Goal: Task Accomplishment & Management: Use online tool/utility

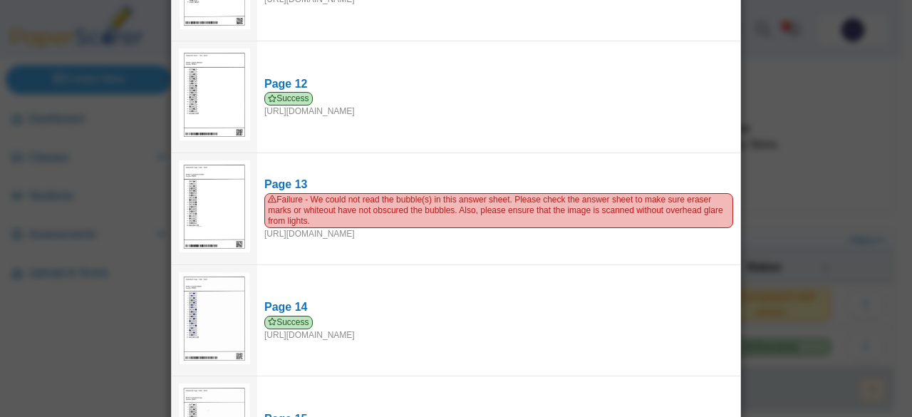
scroll to position [1256, 0]
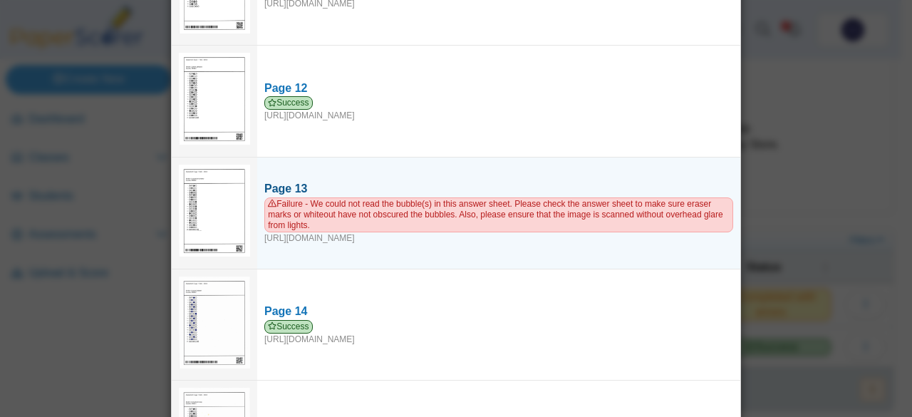
drag, startPoint x: 425, startPoint y: 222, endPoint x: 428, endPoint y: 192, distance: 30.1
click at [428, 197] on span "Failure - We could not read the bubble(s) in this answer sheet. Please check th…" at bounding box center [498, 214] width 469 height 35
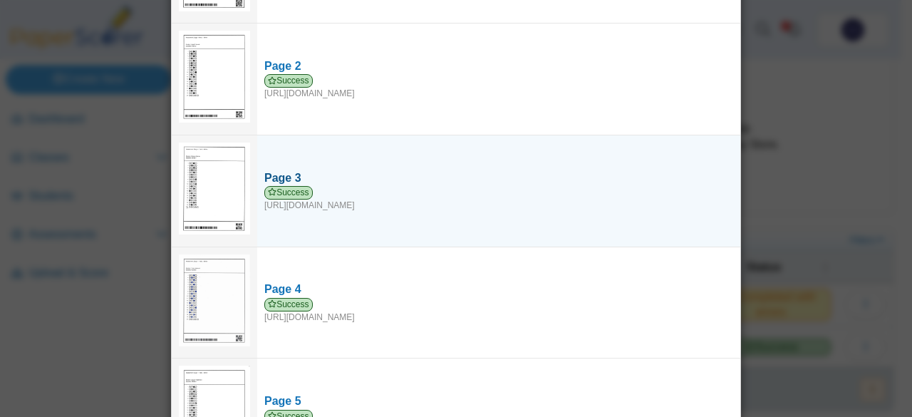
scroll to position [0, 0]
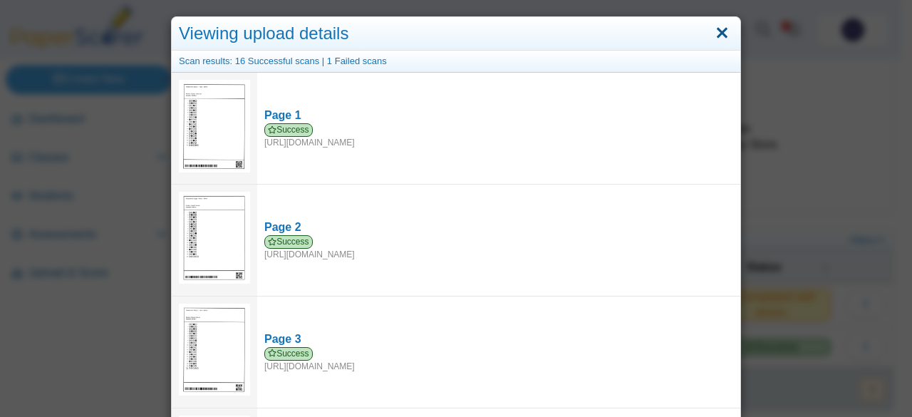
click at [724, 32] on link "Close" at bounding box center [722, 33] width 22 height 24
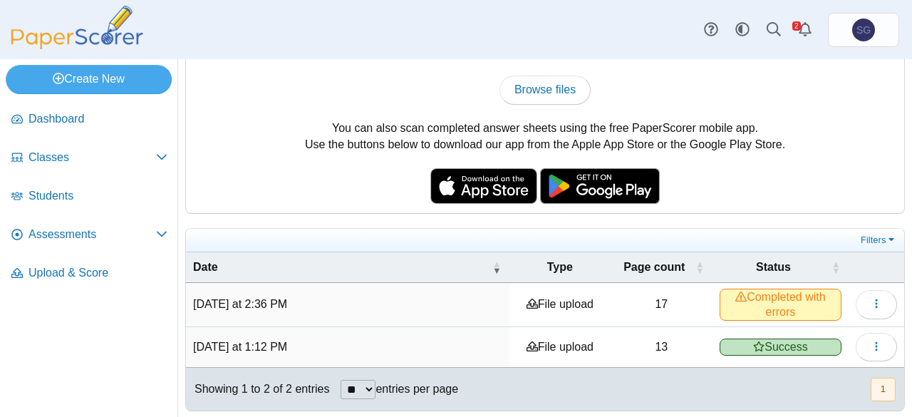
click at [888, 301] on td at bounding box center [876, 304] width 56 height 43
click at [885, 301] on button "button" at bounding box center [875, 304] width 41 height 28
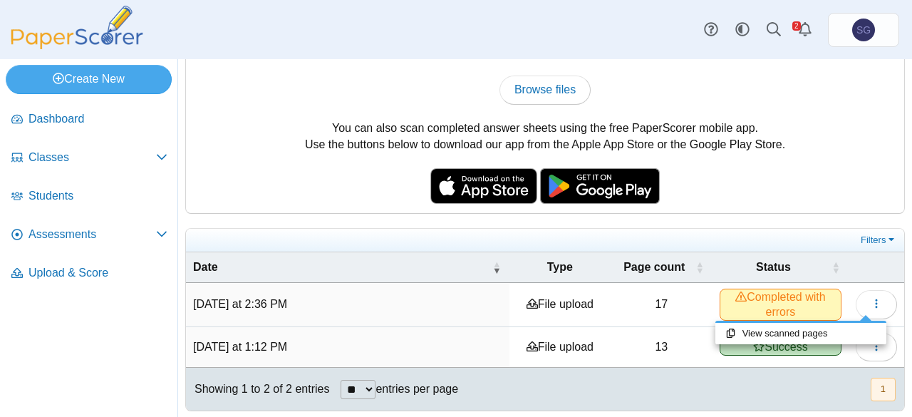
click at [818, 160] on div "You can scan completed answer sheets using any standard scanner. If your scanne…" at bounding box center [545, 110] width 718 height 205
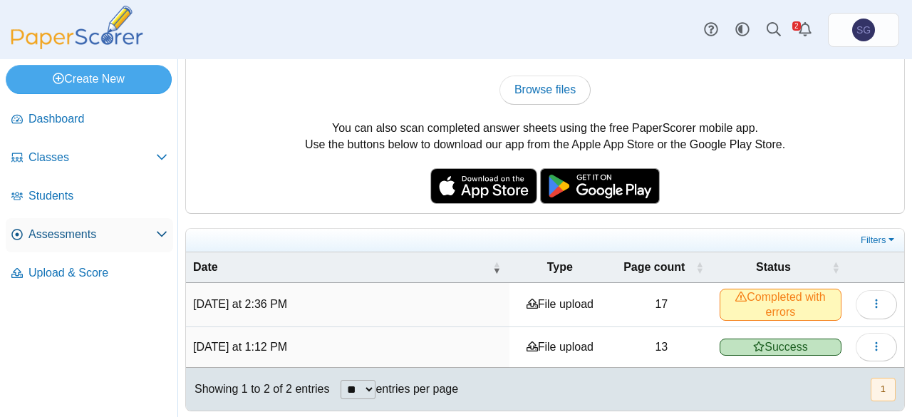
click at [65, 222] on link "Assessments" at bounding box center [89, 235] width 167 height 34
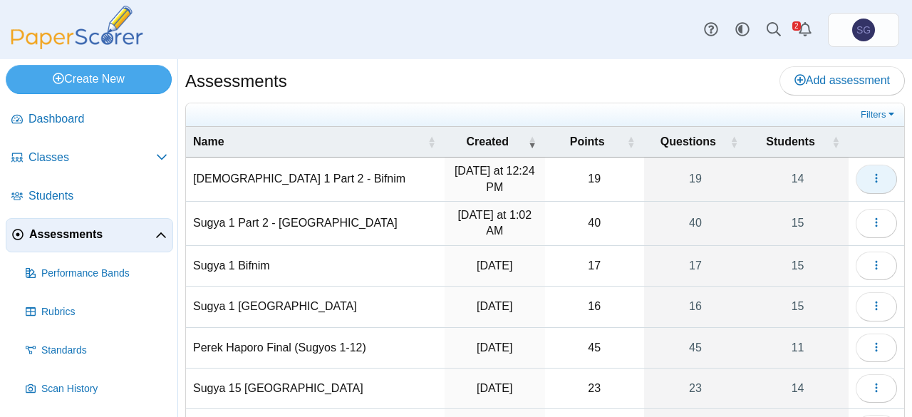
click at [870, 183] on span "button" at bounding box center [875, 178] width 11 height 12
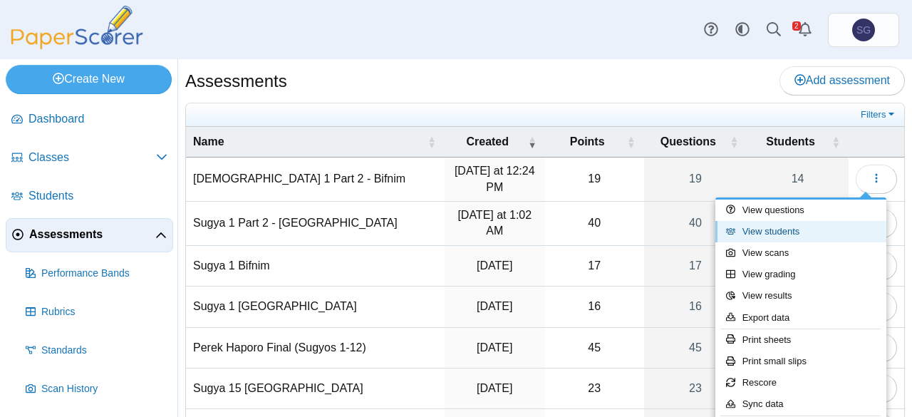
click at [804, 231] on link "View students" at bounding box center [800, 231] width 171 height 21
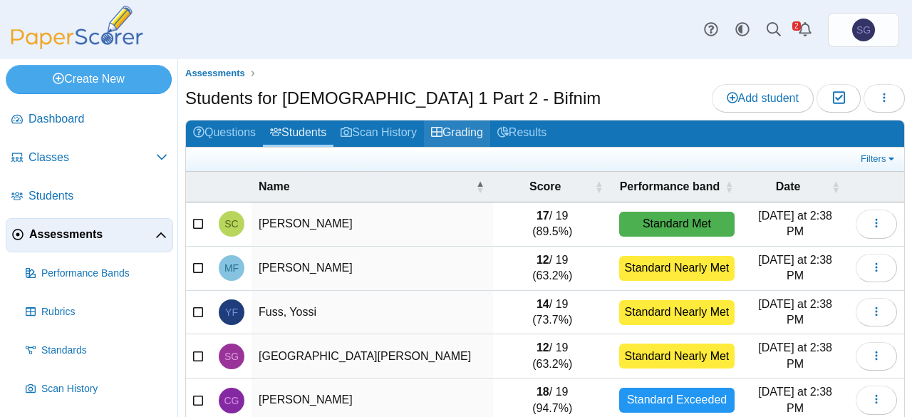
click at [474, 129] on link "Grading" at bounding box center [457, 133] width 66 height 26
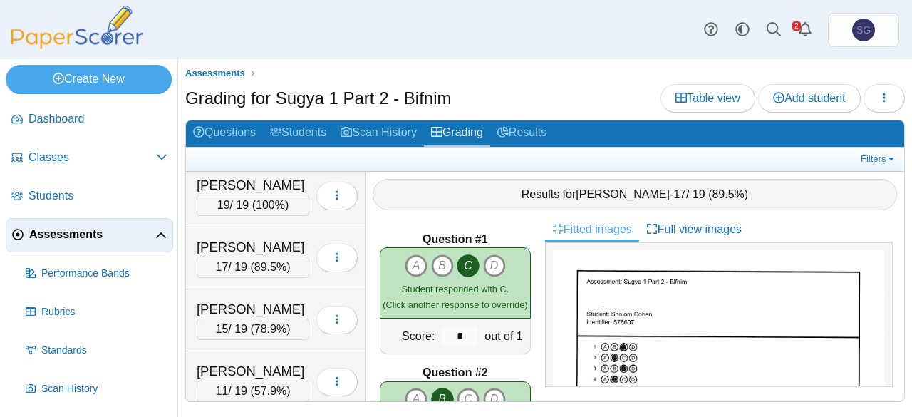
scroll to position [628, 0]
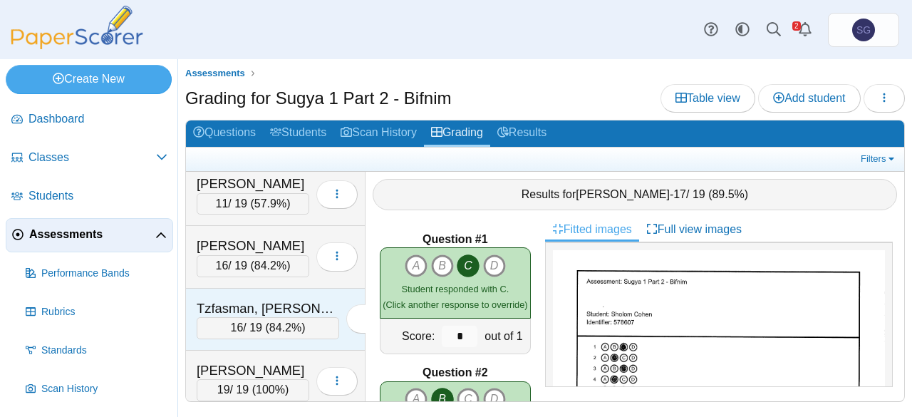
click at [249, 288] on div "Tzfasman, Eliezer 16 / 19 ( 84.2% ) Loading…" at bounding box center [275, 319] width 179 height 62
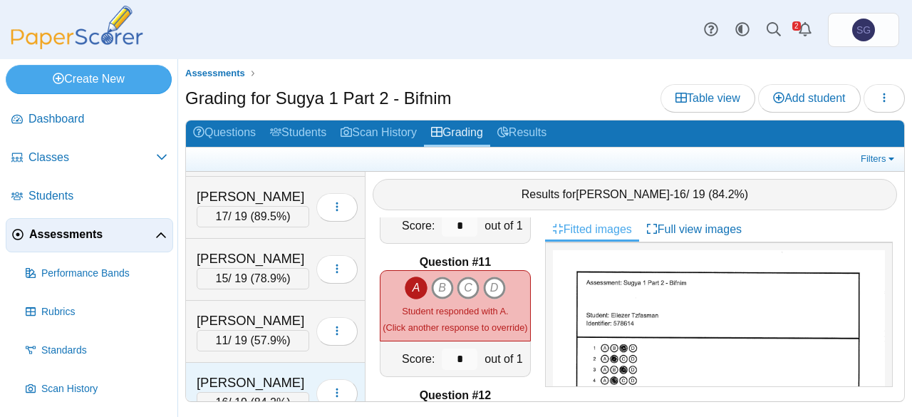
scroll to position [415, 0]
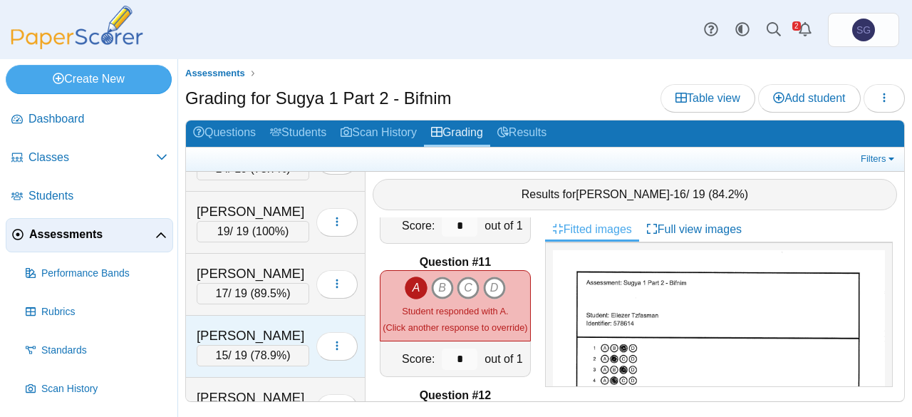
click at [243, 326] on div "Pekarski, Yosef" at bounding box center [253, 335] width 113 height 19
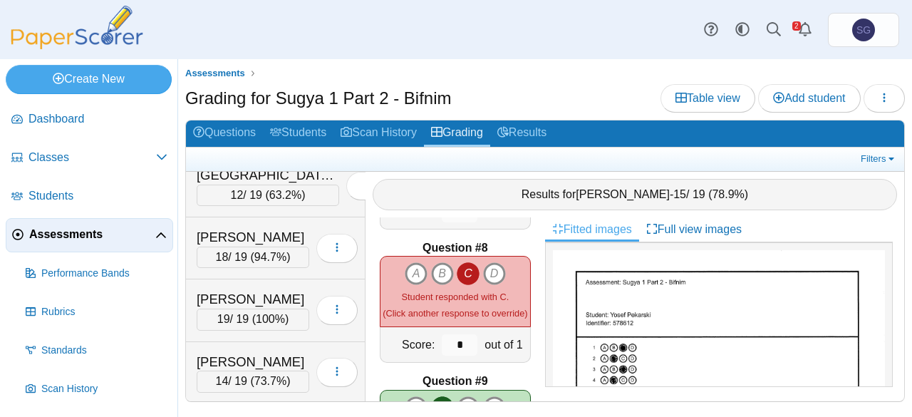
scroll to position [0, 0]
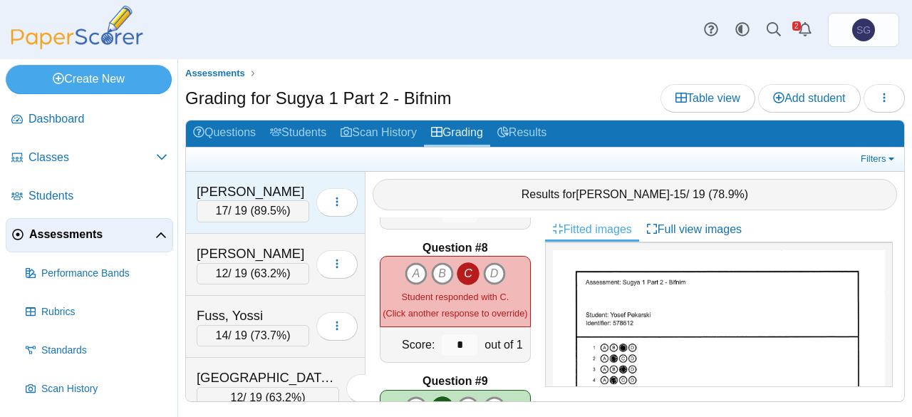
click at [252, 188] on div "Cohen, Sholom" at bounding box center [253, 191] width 113 height 19
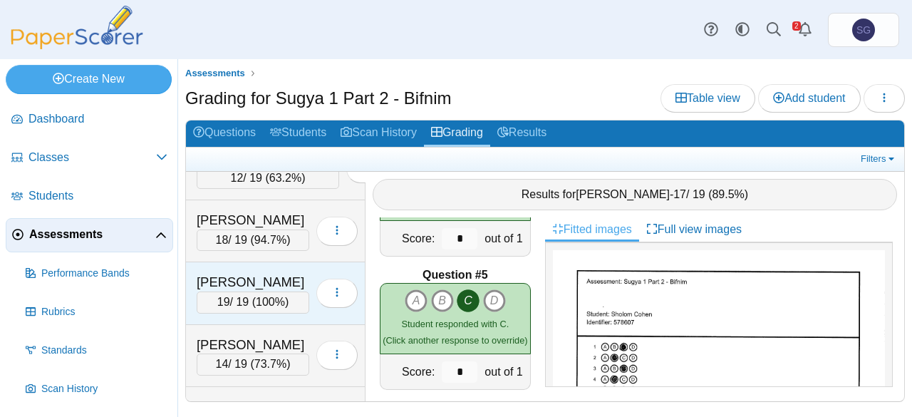
scroll to position [628, 0]
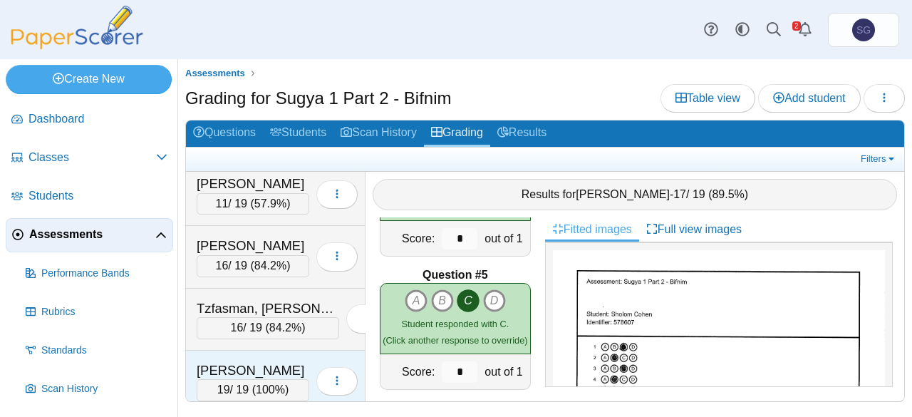
click at [275, 361] on div "Yarmush, Yanky" at bounding box center [253, 370] width 113 height 19
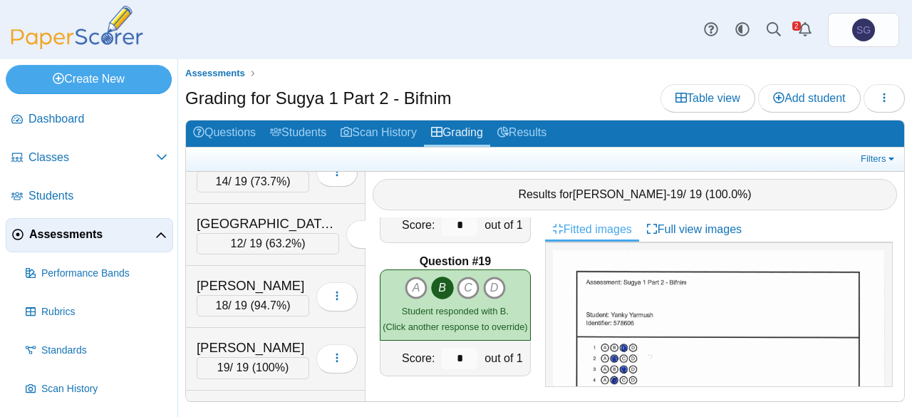
scroll to position [130, 0]
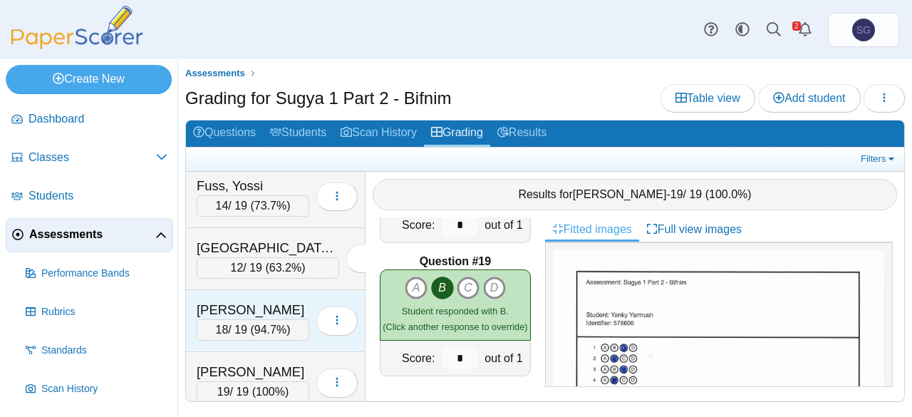
click at [238, 290] on div "Geisinsky, Chonon 18 / 19 ( 94.7% ) Loading…" at bounding box center [275, 321] width 179 height 62
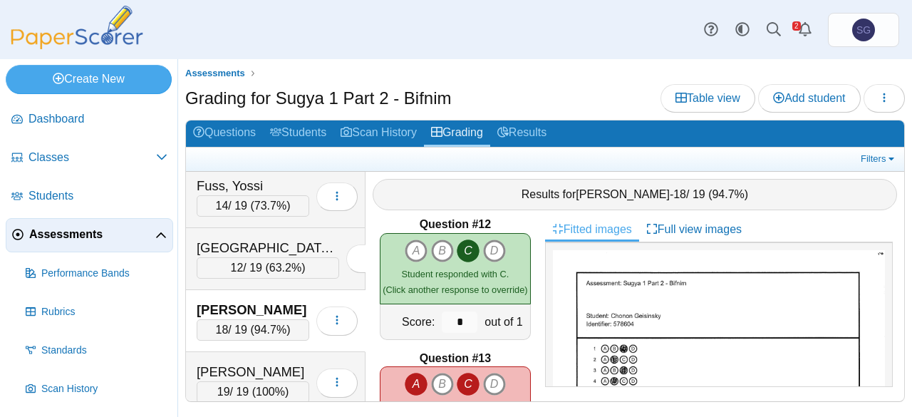
scroll to position [1597, 0]
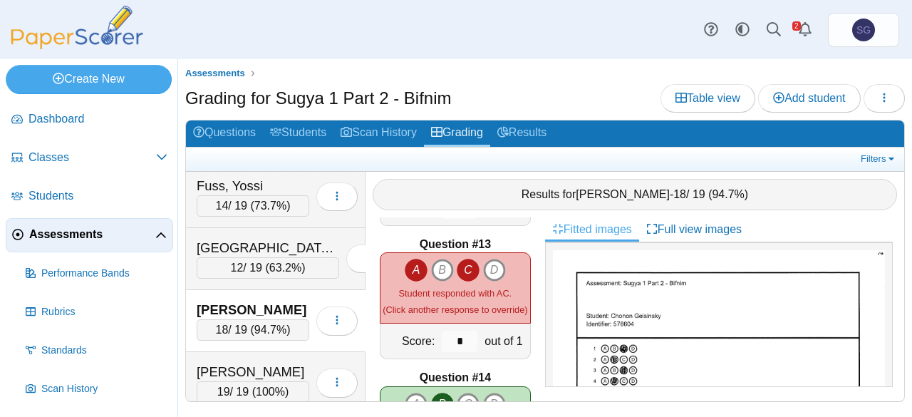
click at [457, 267] on icon "C" at bounding box center [468, 270] width 23 height 23
type input "*"
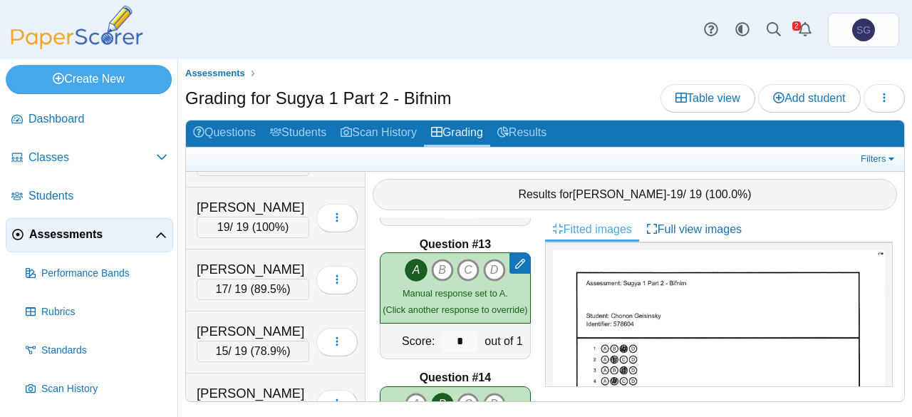
scroll to position [415, 0]
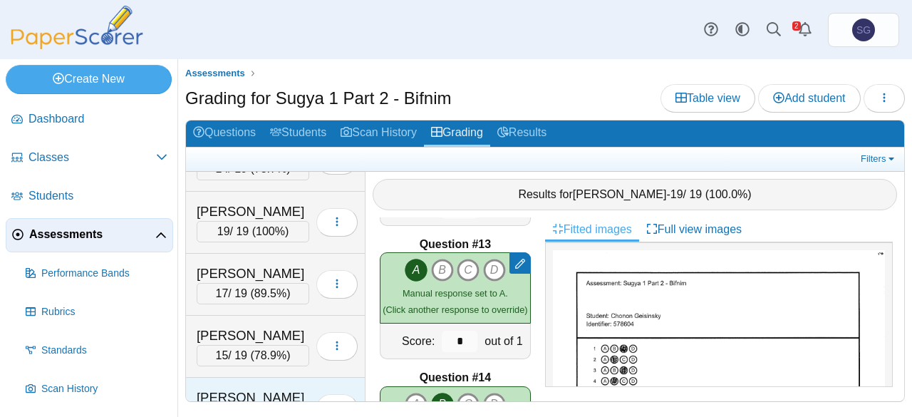
click at [256, 378] on div "Sharf, Shimon 11 / 19 ( 57.9% ) Loading…" at bounding box center [275, 409] width 179 height 62
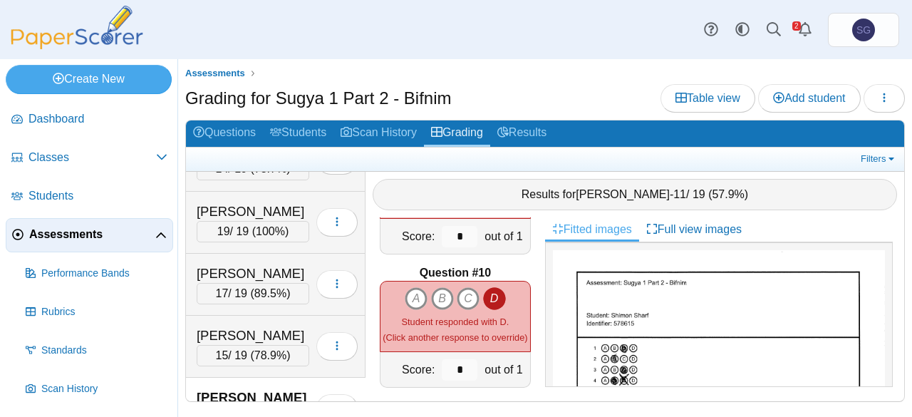
scroll to position [1098, 0]
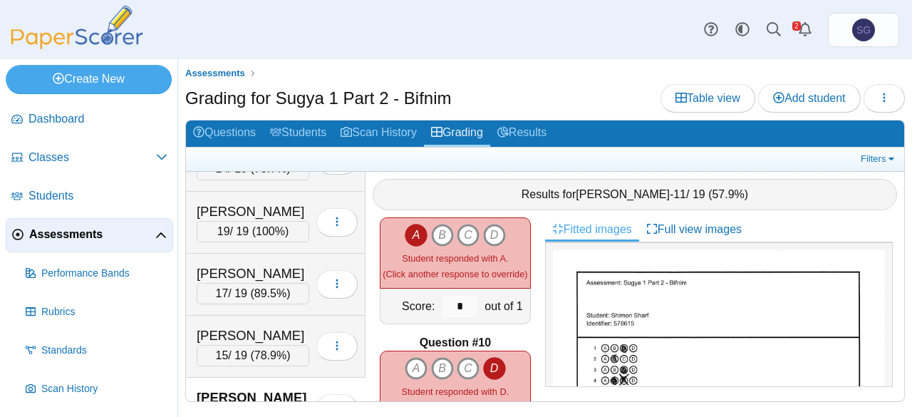
click at [489, 358] on icon "D" at bounding box center [494, 368] width 23 height 23
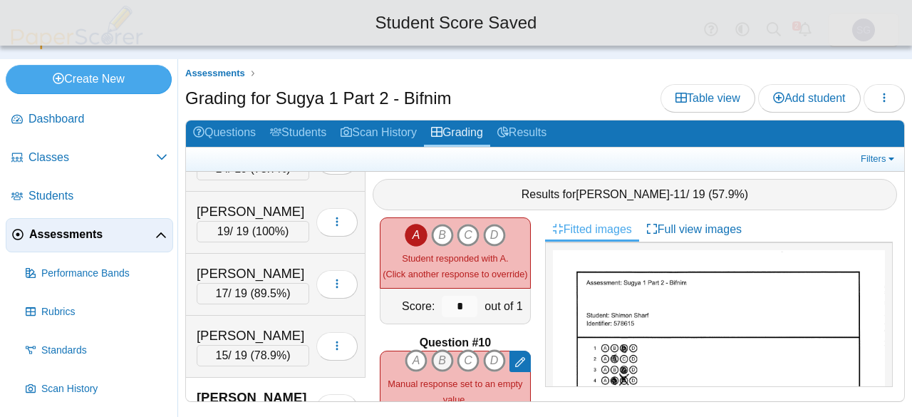
click at [436, 356] on icon "B" at bounding box center [442, 360] width 23 height 23
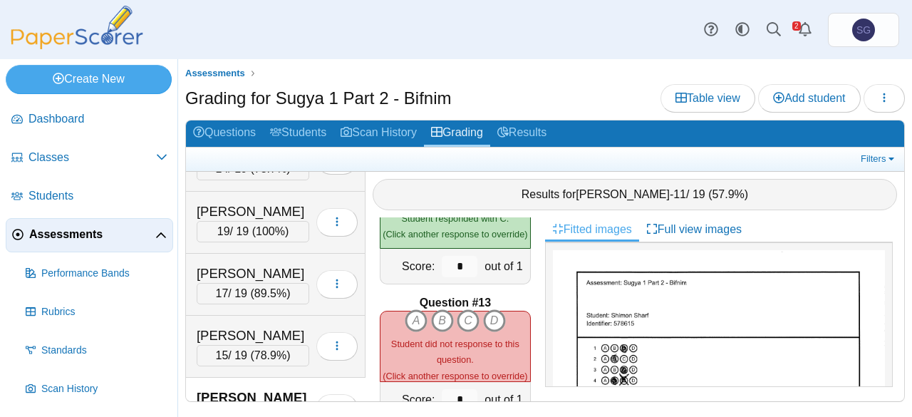
scroll to position [1597, 0]
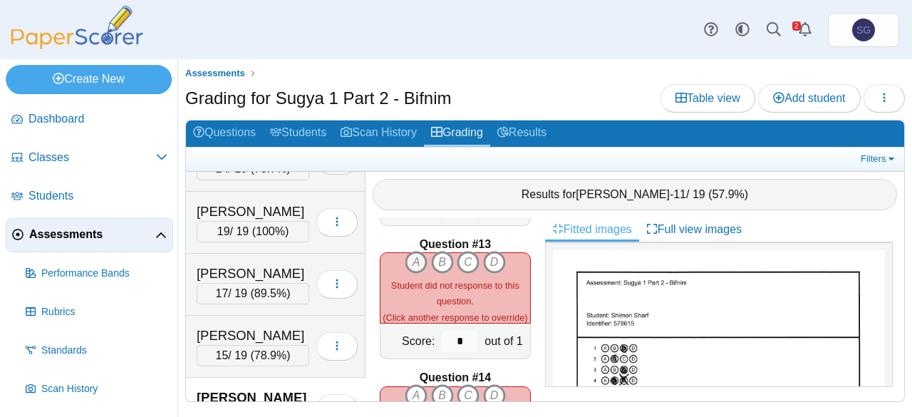
click at [406, 251] on icon "A" at bounding box center [416, 262] width 23 height 23
type input "*"
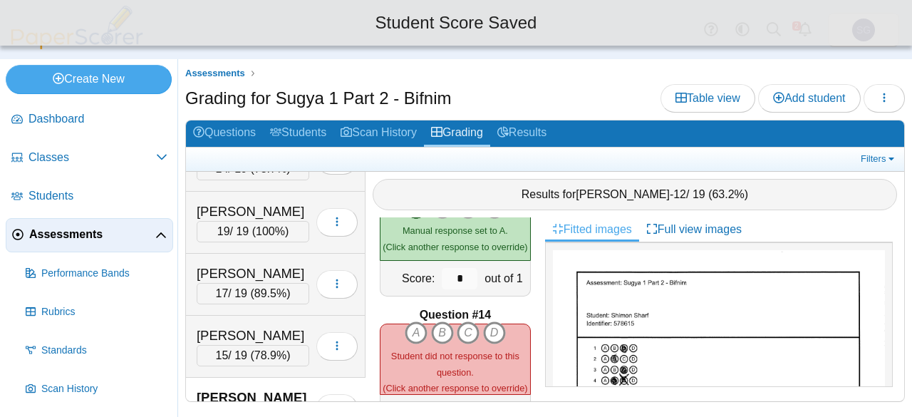
scroll to position [1739, 0]
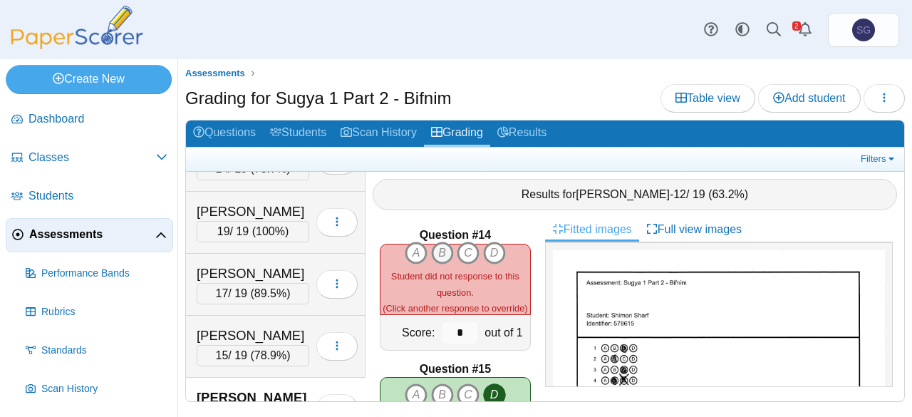
click at [437, 244] on icon "B" at bounding box center [442, 252] width 23 height 23
type input "*"
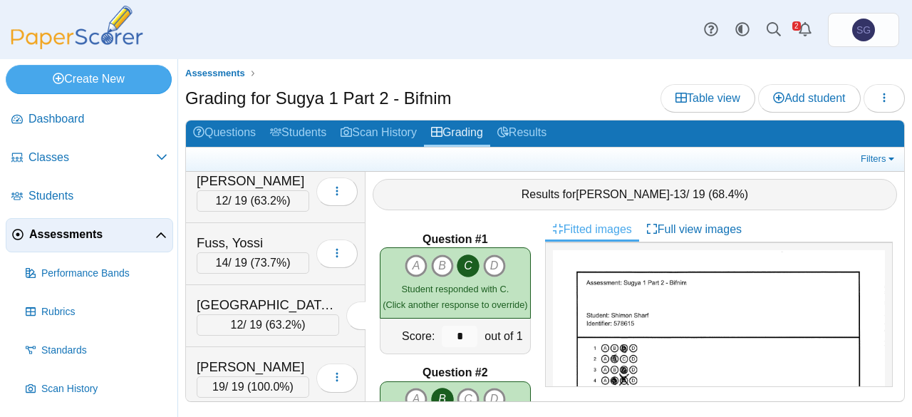
scroll to position [0, 0]
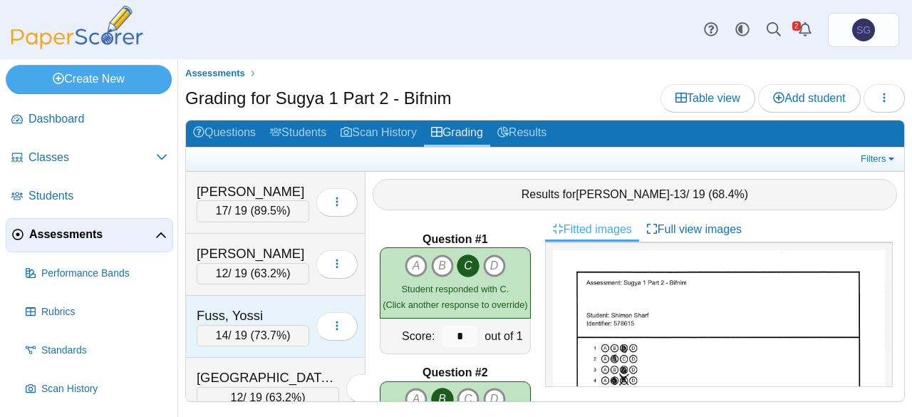
click at [259, 307] on div "Fuss, Yossi" at bounding box center [253, 315] width 113 height 19
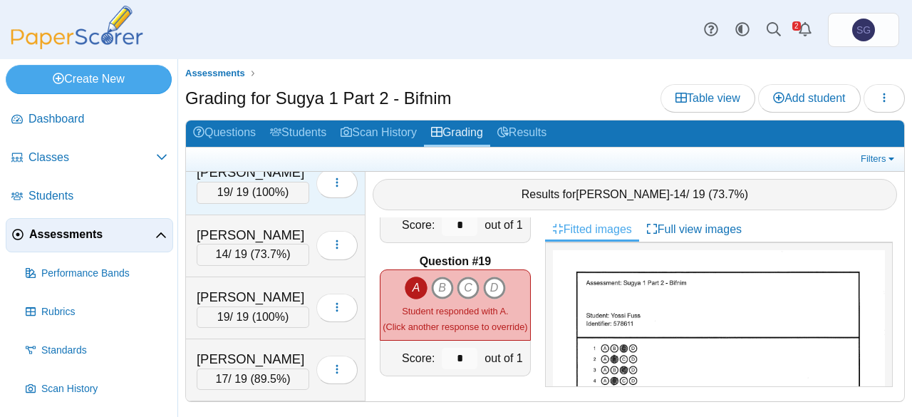
scroll to position [427, 0]
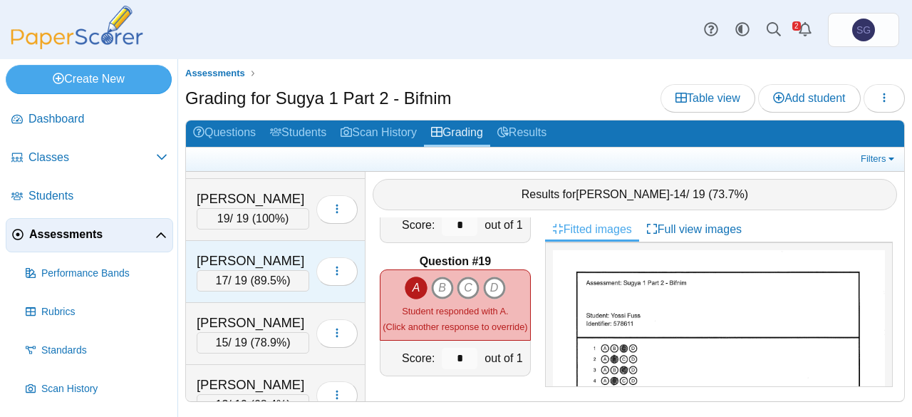
click at [266, 251] on div "[PERSON_NAME]" at bounding box center [253, 260] width 113 height 19
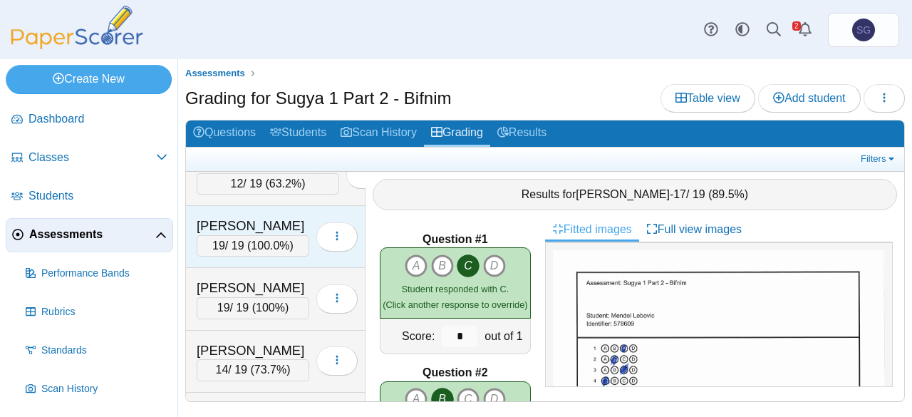
scroll to position [71, 0]
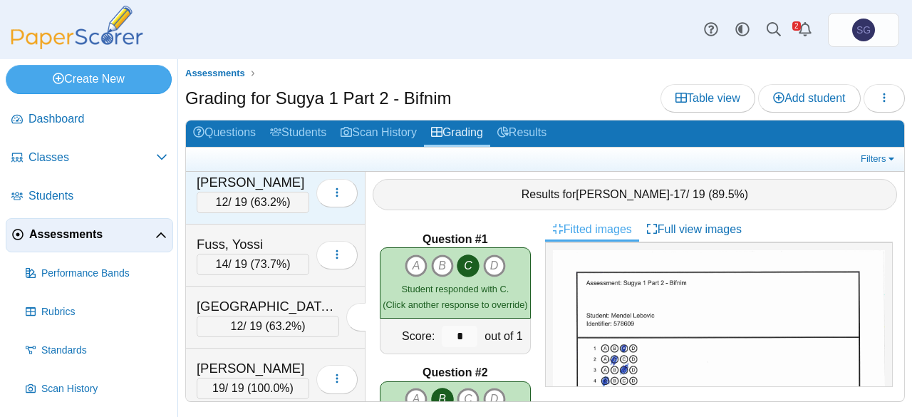
click at [239, 177] on div "[PERSON_NAME]" at bounding box center [253, 182] width 113 height 19
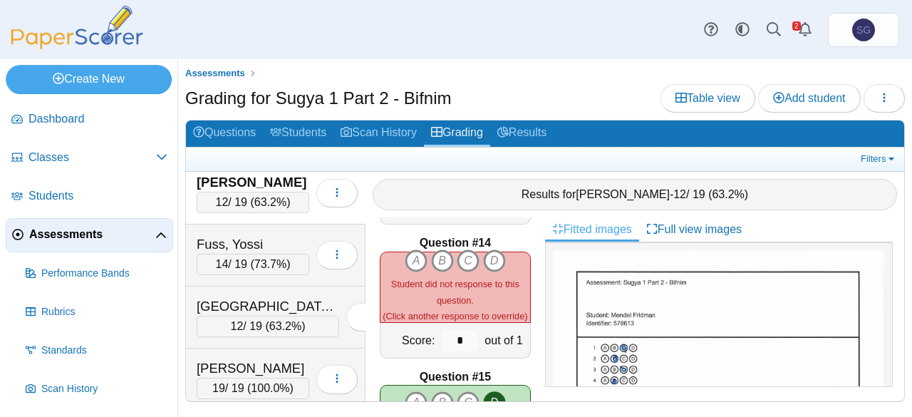
scroll to position [1709, 0]
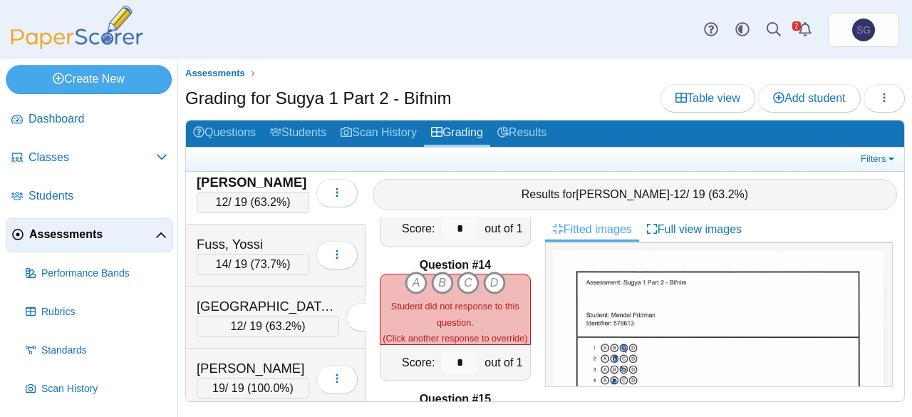
click at [435, 271] on icon "B" at bounding box center [442, 282] width 23 height 23
type input "*"
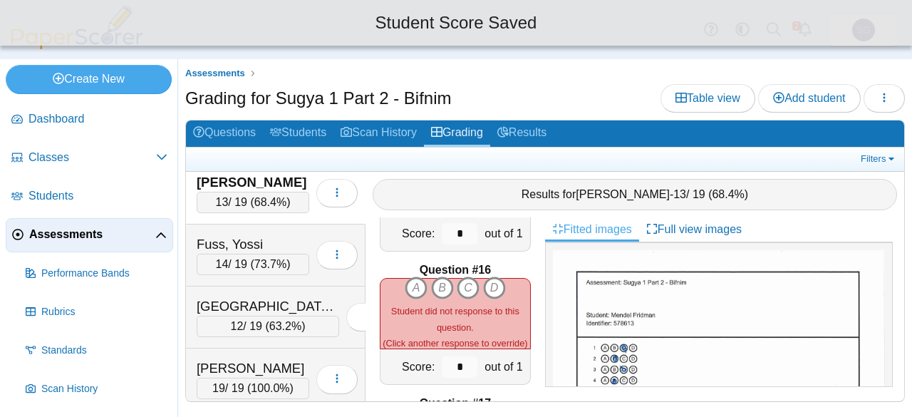
scroll to position [1994, 0]
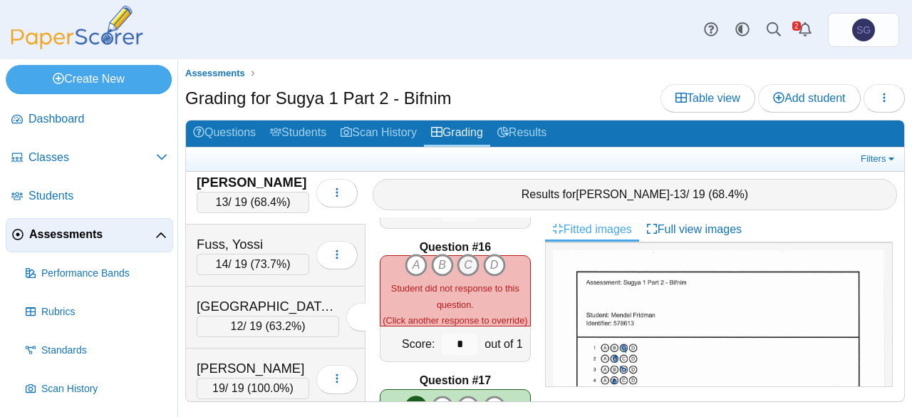
click at [458, 258] on icon "C" at bounding box center [468, 265] width 23 height 23
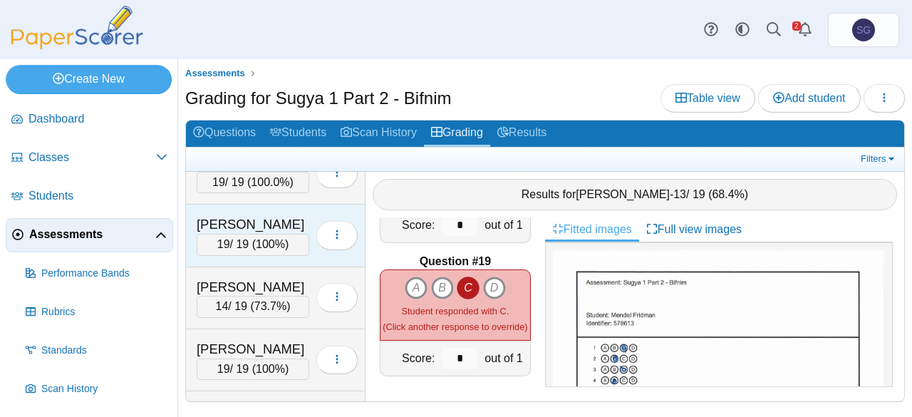
scroll to position [356, 0]
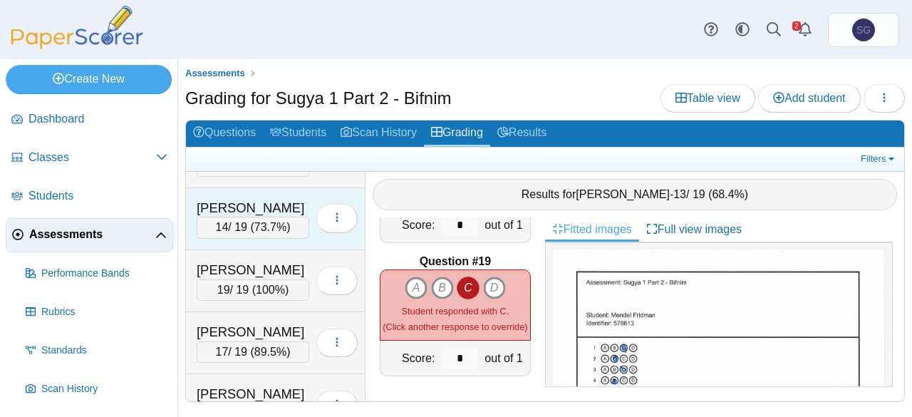
click at [261, 199] on div "[PERSON_NAME]" at bounding box center [253, 208] width 113 height 19
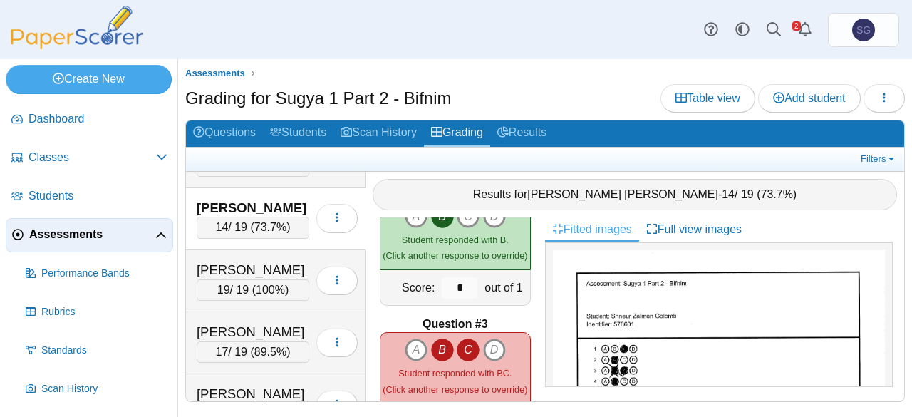
scroll to position [214, 0]
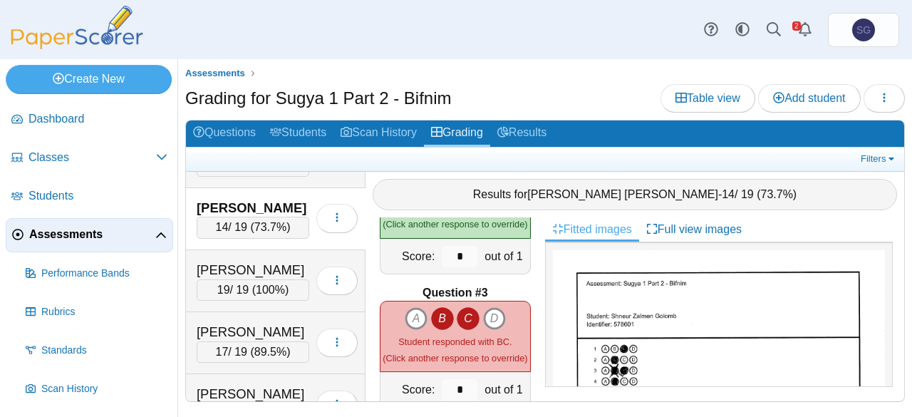
click at [438, 307] on icon "B" at bounding box center [442, 318] width 23 height 23
type input "*"
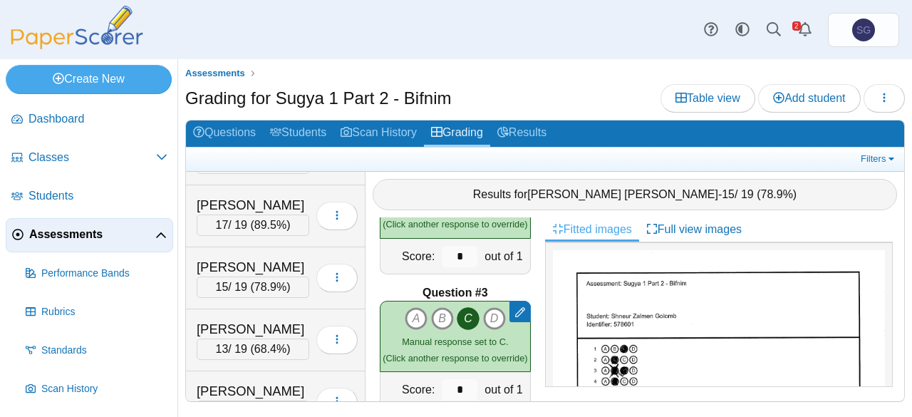
scroll to position [628, 0]
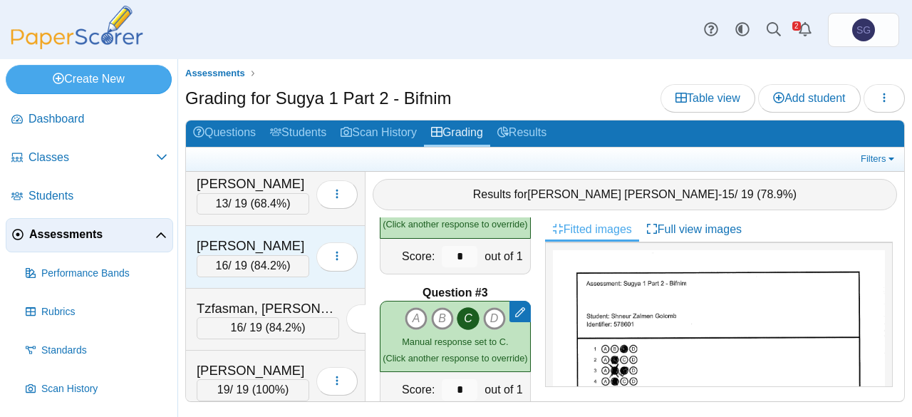
click at [254, 236] on div "[PERSON_NAME]" at bounding box center [253, 245] width 113 height 19
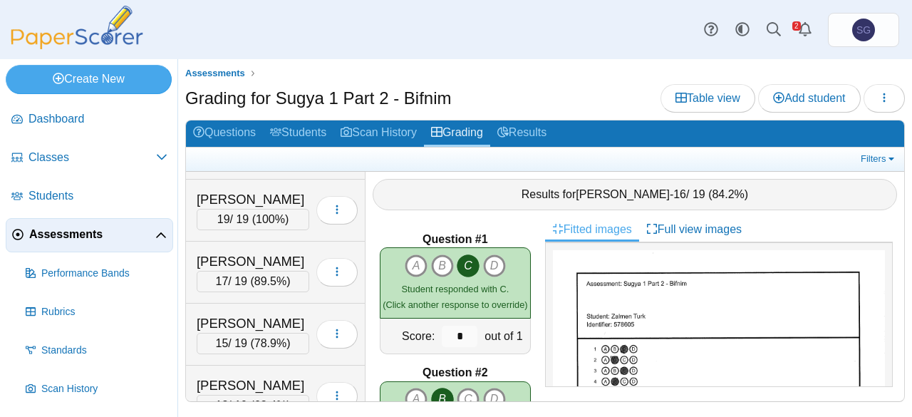
scroll to position [343, 0]
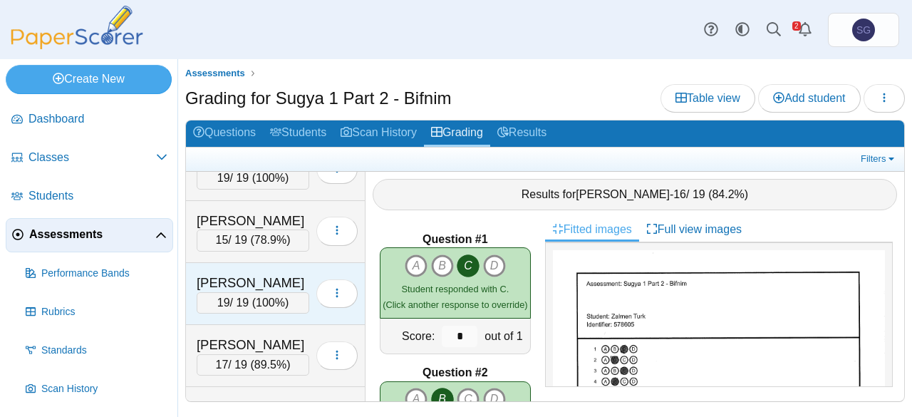
click at [246, 263] on div "Labkowski, Zalman 19 / 19 ( 100% ) Loading…" at bounding box center [275, 294] width 179 height 62
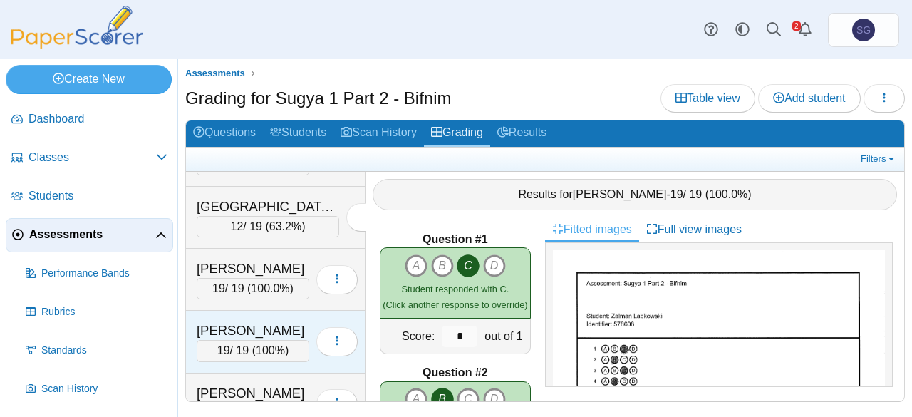
scroll to position [201, 0]
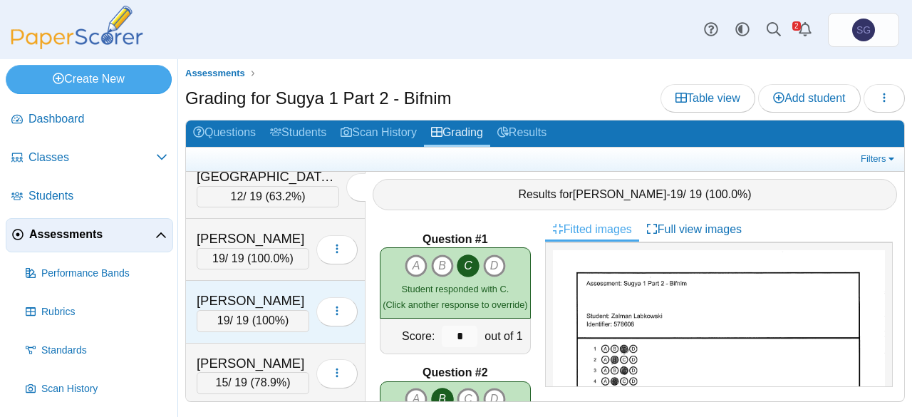
click at [261, 291] on div "[PERSON_NAME]" at bounding box center [253, 300] width 113 height 19
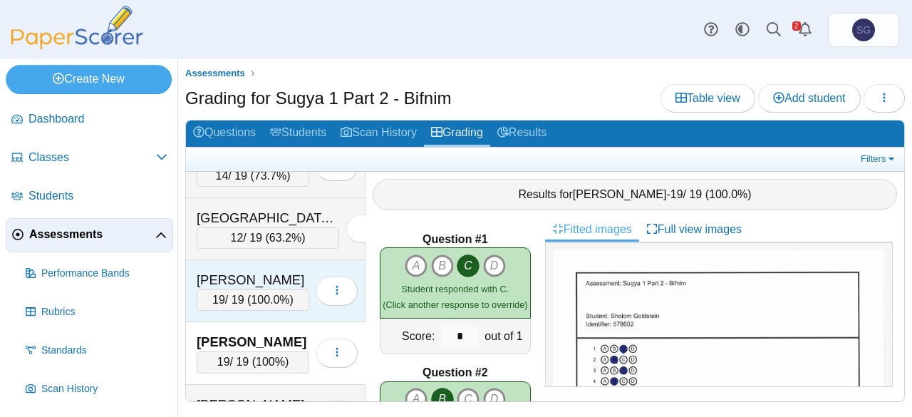
scroll to position [130, 0]
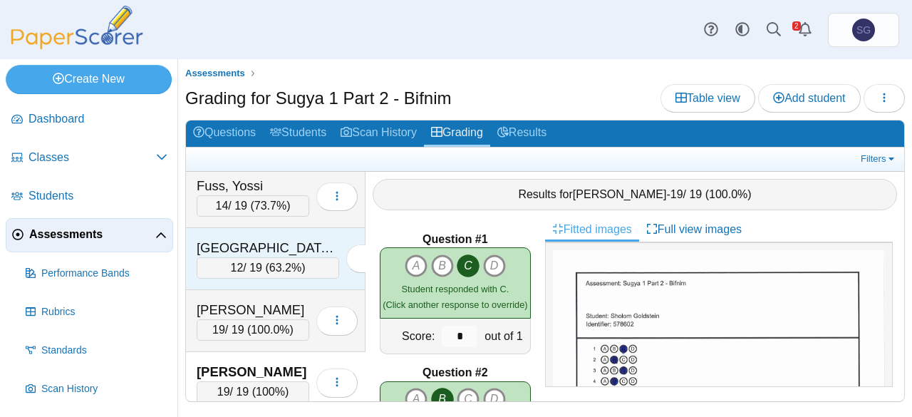
click at [251, 239] on div "[GEOGRAPHIC_DATA][PERSON_NAME]" at bounding box center [268, 248] width 142 height 19
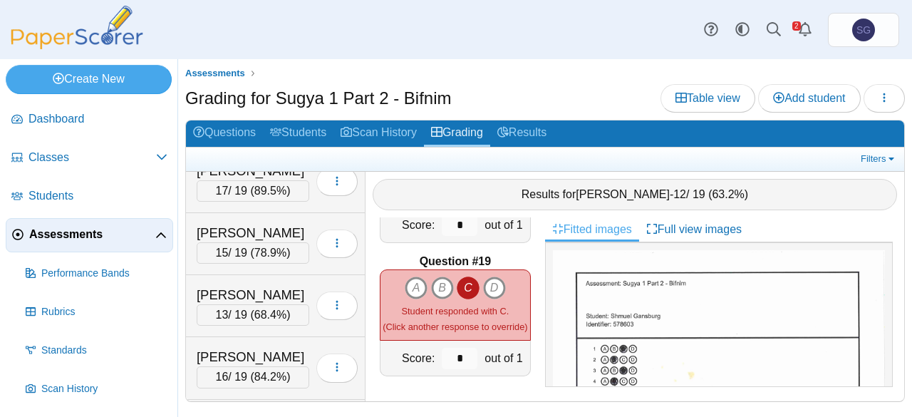
scroll to position [486, 0]
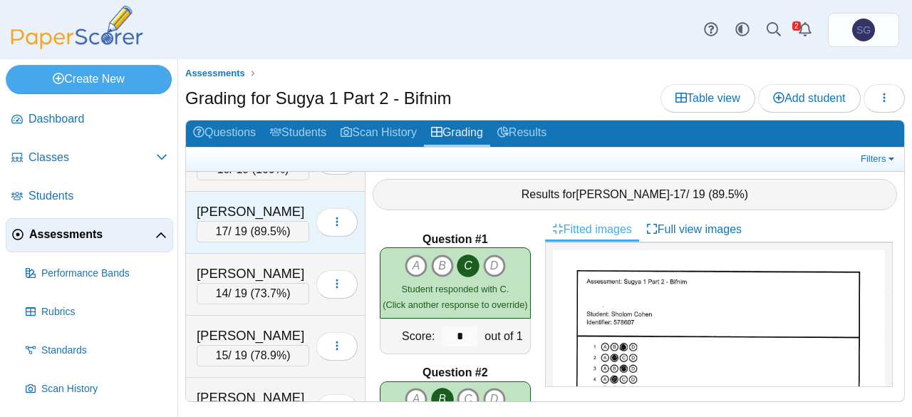
scroll to position [499, 0]
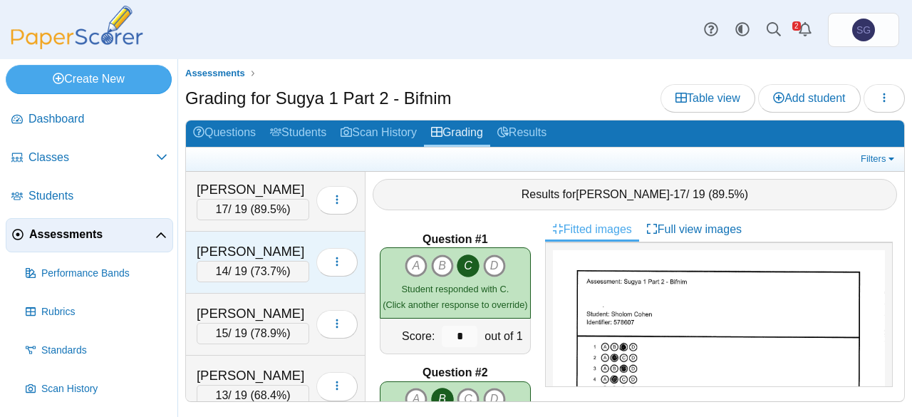
click at [259, 242] on div "Movsikov, Sholom Ber" at bounding box center [253, 251] width 113 height 19
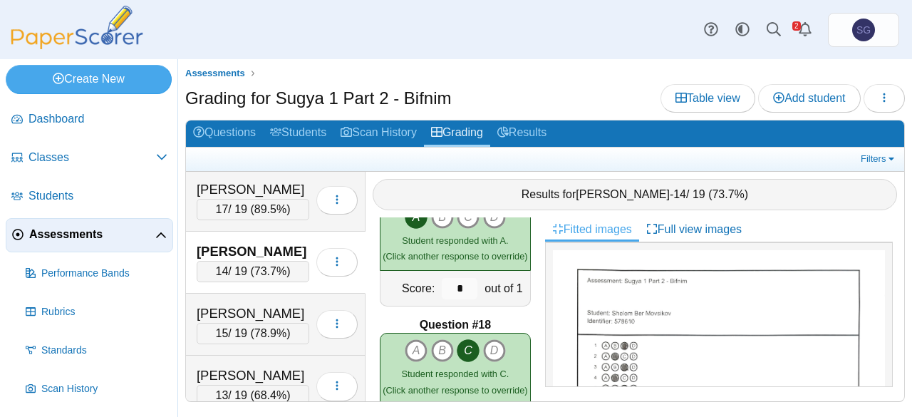
scroll to position [2380, 0]
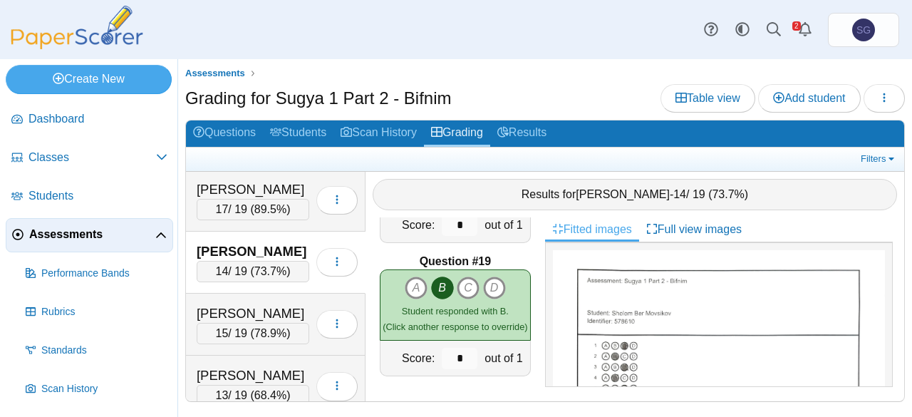
click at [68, 231] on span "Assessments" at bounding box center [92, 235] width 126 height 16
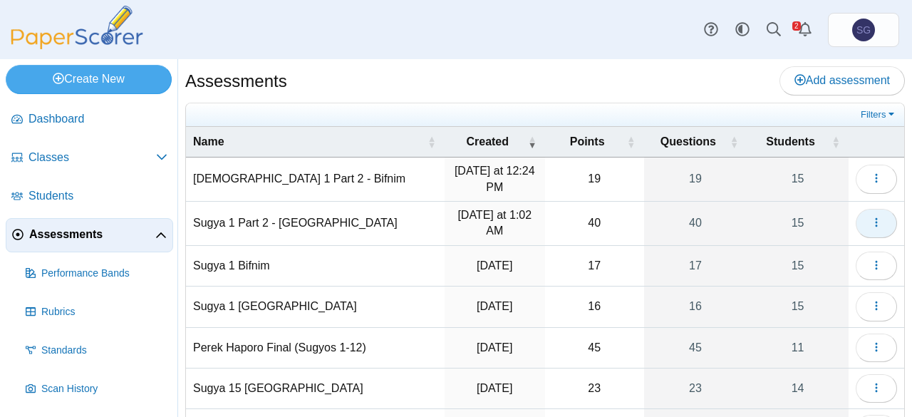
click at [863, 231] on button "button" at bounding box center [875, 223] width 41 height 28
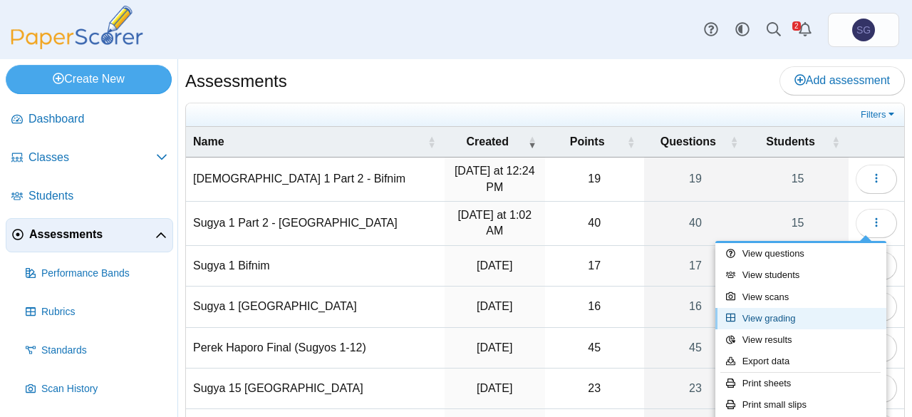
click at [754, 320] on link "View grading" at bounding box center [800, 318] width 171 height 21
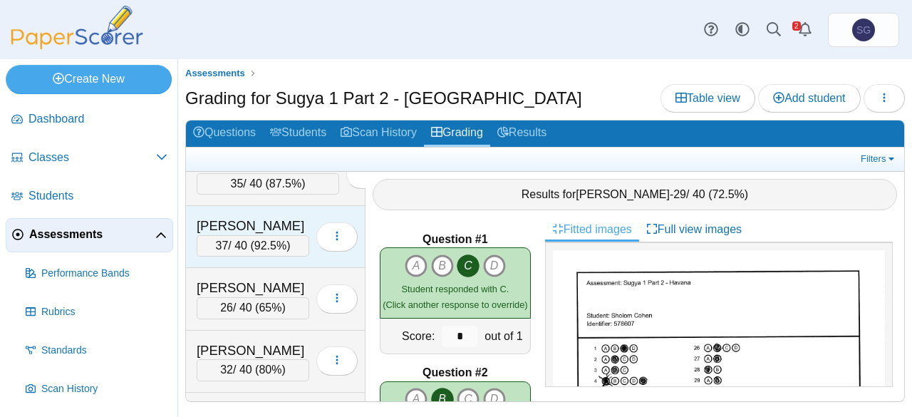
scroll to position [142, 0]
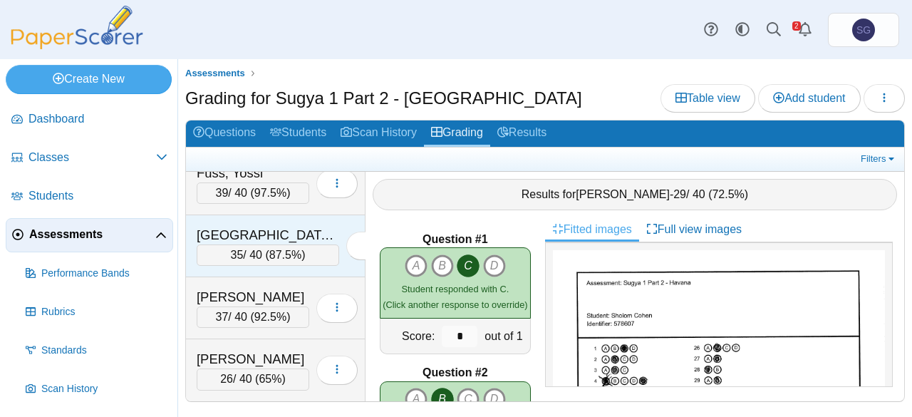
click at [254, 215] on div "[GEOGRAPHIC_DATA][PERSON_NAME] 35 / 40 ( 87.5% ) Loading…" at bounding box center [275, 246] width 179 height 62
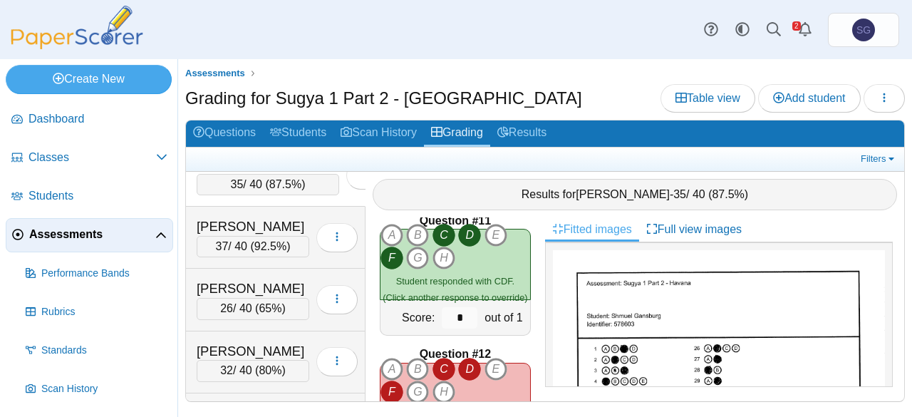
scroll to position [214, 0]
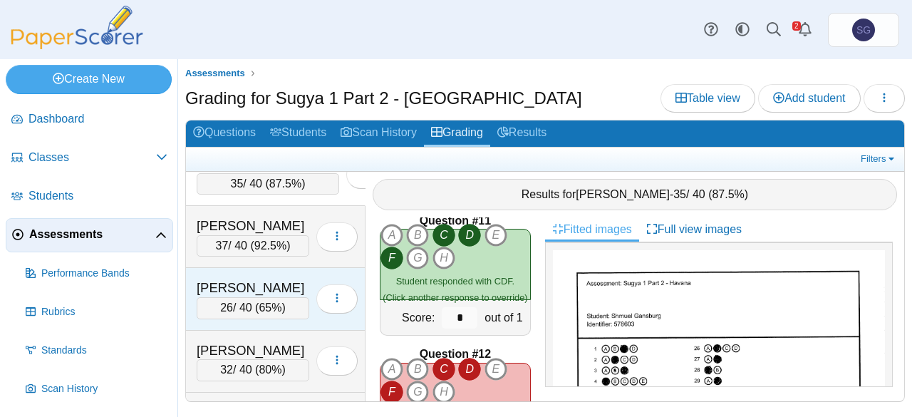
click at [259, 279] on div "[PERSON_NAME]" at bounding box center [253, 288] width 113 height 19
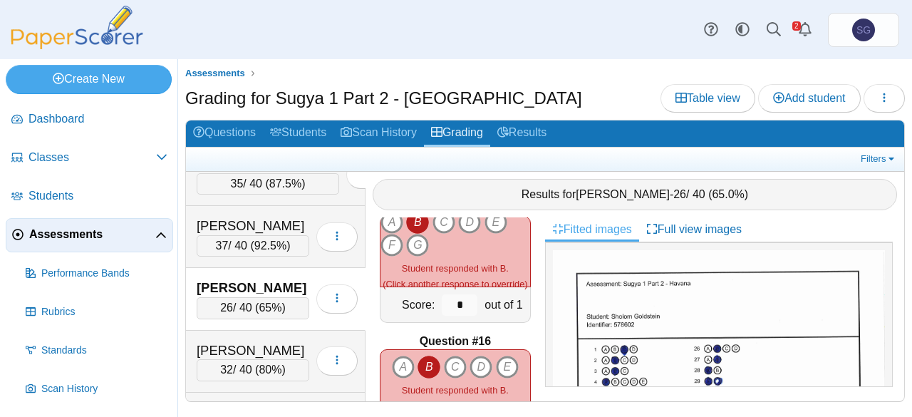
scroll to position [1923, 0]
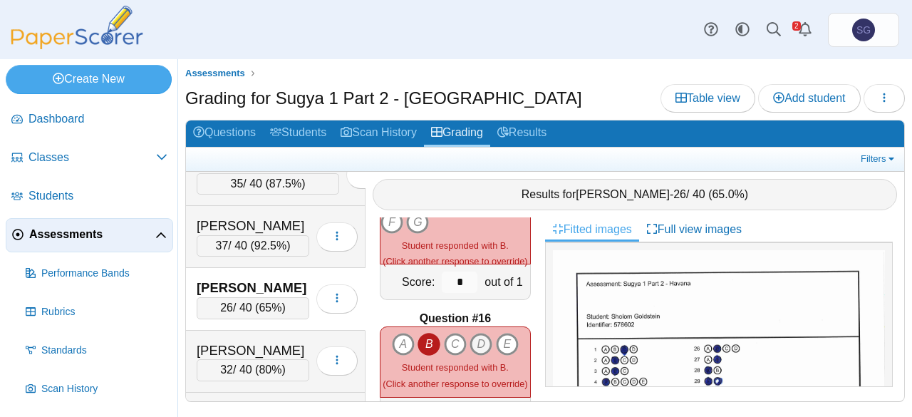
click at [477, 333] on icon "D" at bounding box center [480, 344] width 23 height 23
type input "*"
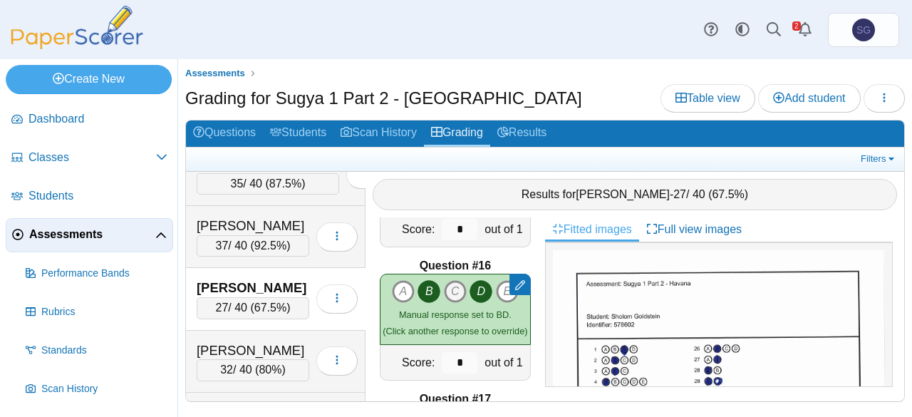
scroll to position [2066, 0]
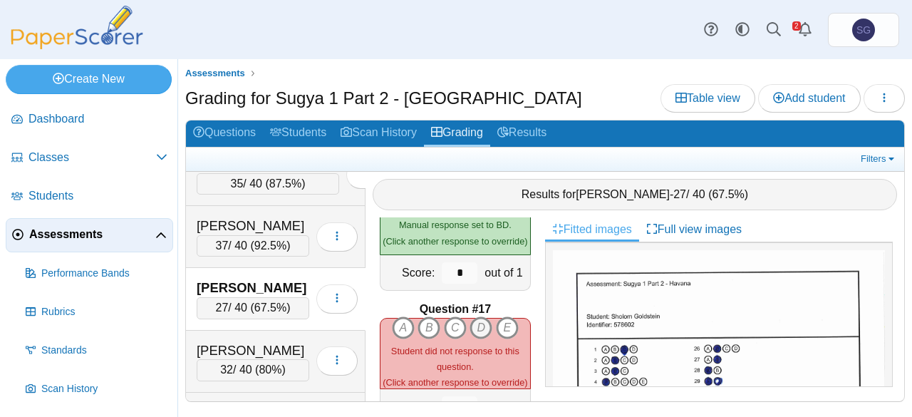
click at [469, 316] on icon "D" at bounding box center [480, 327] width 23 height 23
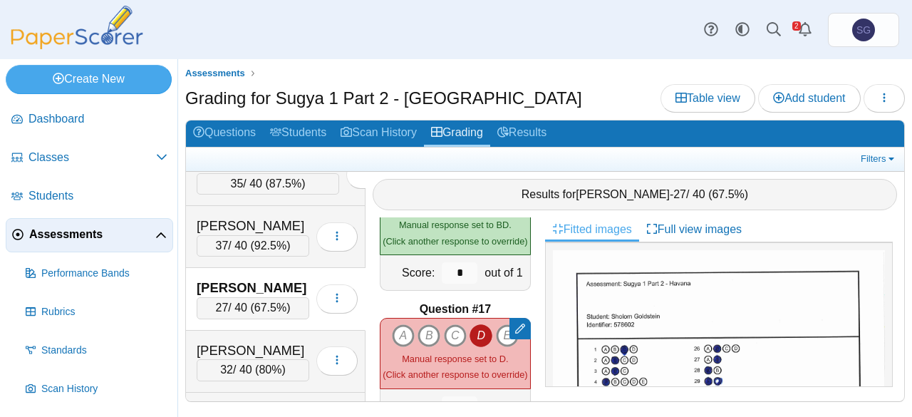
click at [478, 324] on icon "D" at bounding box center [480, 335] width 23 height 23
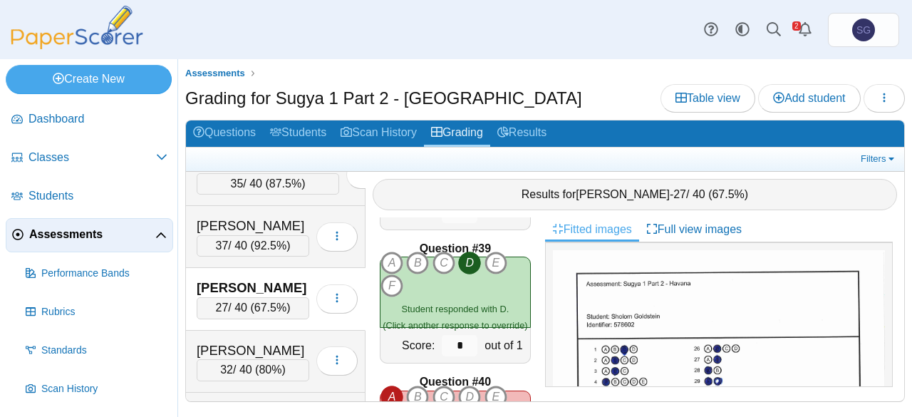
scroll to position [5183, 0]
